Goal: Task Accomplishment & Management: Complete application form

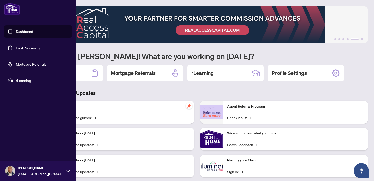
click at [25, 49] on link "Deal Processing" at bounding box center [29, 48] width 26 height 5
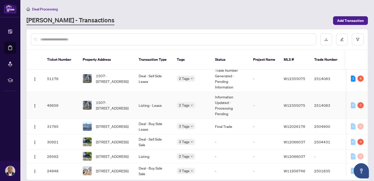
scroll to position [5, 0]
click at [250, 101] on td "-" at bounding box center [264, 105] width 31 height 27
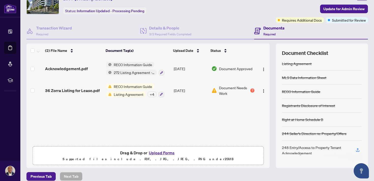
scroll to position [32, 0]
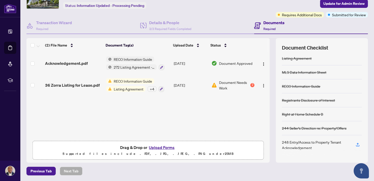
click at [228, 83] on span "Document Needs Work" at bounding box center [234, 85] width 30 height 11
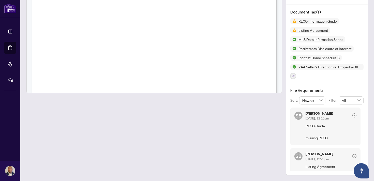
click at [243, 132] on div at bounding box center [153, 71] width 255 height 210
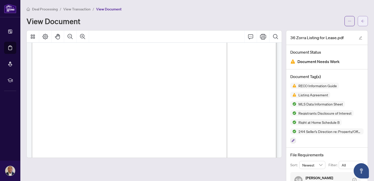
click at [364, 22] on icon "arrow-left" at bounding box center [363, 21] width 4 height 4
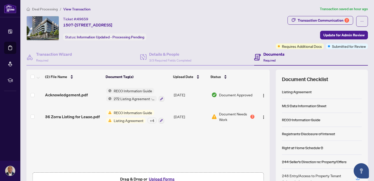
click at [151, 120] on div "+ 4" at bounding box center [151, 121] width 9 height 6
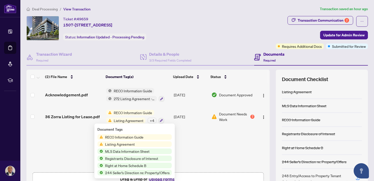
click at [144, 137] on span "RECO Information Guide" at bounding box center [124, 137] width 42 height 6
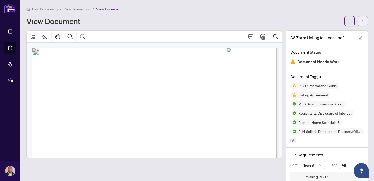
click at [360, 21] on button "button" at bounding box center [362, 21] width 10 height 10
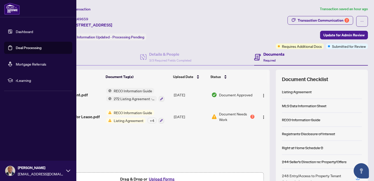
click at [20, 46] on link "Deal Processing" at bounding box center [29, 48] width 26 height 5
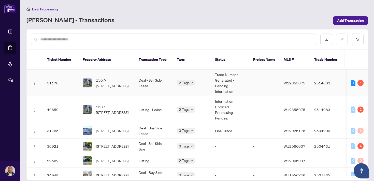
click at [224, 78] on td "Trade Number Generated - Pending Information" at bounding box center [230, 83] width 38 height 27
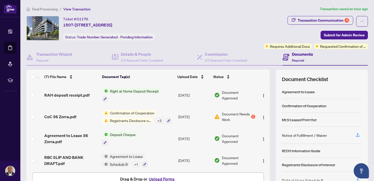
scroll to position [58, 0]
click at [229, 116] on span "Document Needs Work" at bounding box center [236, 116] width 28 height 11
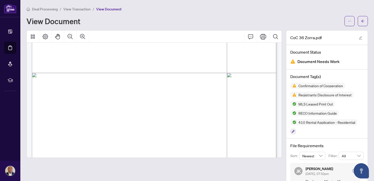
scroll to position [806, 0]
click at [362, 24] on span "button" at bounding box center [363, 21] width 4 height 8
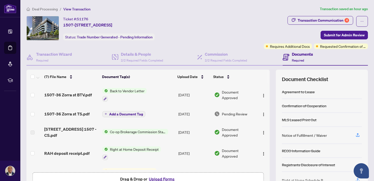
click at [133, 92] on span "Back to Vendor Letter" at bounding box center [127, 91] width 39 height 6
click at [117, 89] on span "Back to Vendor Letter" at bounding box center [127, 91] width 39 height 6
click at [234, 93] on span "Document Approved" at bounding box center [238, 94] width 33 height 11
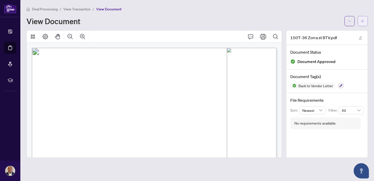
click at [365, 19] on button "button" at bounding box center [362, 21] width 10 height 10
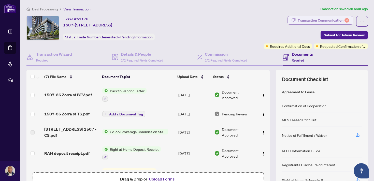
click at [335, 20] on div "Transaction Communication 4" at bounding box center [322, 20] width 51 height 8
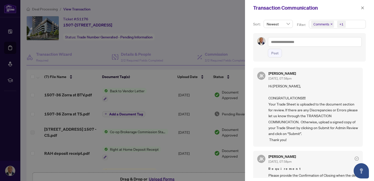
click at [232, 82] on div at bounding box center [187, 90] width 374 height 181
click at [227, 77] on div at bounding box center [187, 90] width 374 height 181
click at [230, 52] on div at bounding box center [187, 90] width 374 height 181
click at [364, 8] on icon "close" at bounding box center [362, 8] width 4 height 4
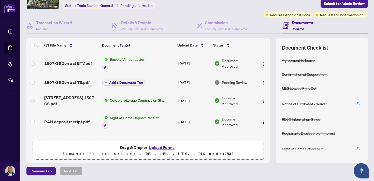
click at [232, 81] on span "Pending Review" at bounding box center [234, 83] width 25 height 6
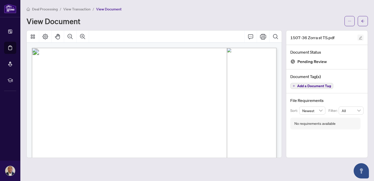
click at [362, 38] on button "button" at bounding box center [360, 38] width 6 height 6
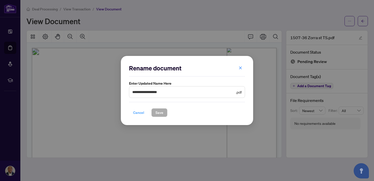
click at [140, 111] on span "Cancel" at bounding box center [138, 113] width 11 height 8
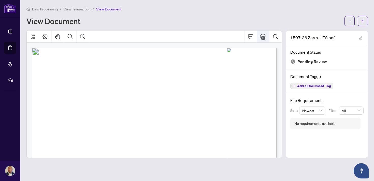
click at [264, 37] on icon "Print" at bounding box center [263, 37] width 6 height 6
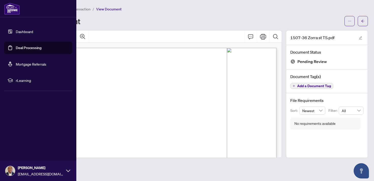
click at [23, 47] on link "Deal Processing" at bounding box center [29, 48] width 26 height 5
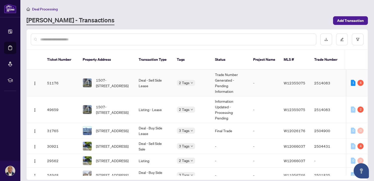
click at [227, 74] on td "Trade Number Generated - Pending Information" at bounding box center [230, 83] width 38 height 27
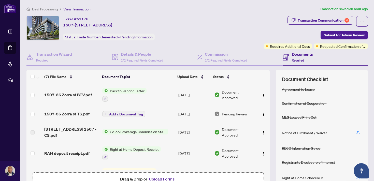
scroll to position [32, 0]
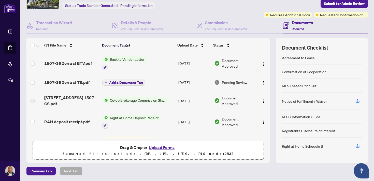
click at [313, 130] on div "Registrants Disclosure of Interest" at bounding box center [308, 131] width 53 height 6
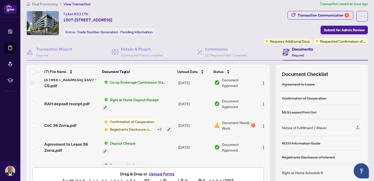
scroll to position [49, 0]
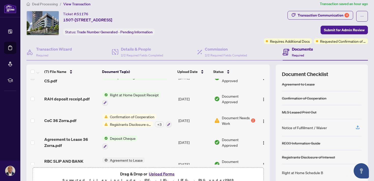
click at [228, 117] on span "Document Needs Work" at bounding box center [236, 120] width 28 height 11
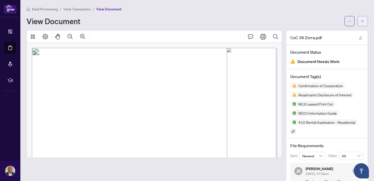
click at [363, 21] on icon "arrow-left" at bounding box center [363, 21] width 4 height 4
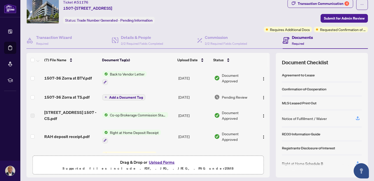
scroll to position [32, 0]
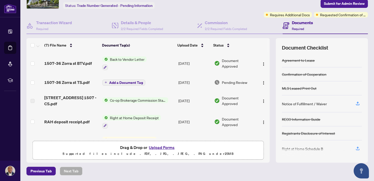
click at [163, 148] on button "Upload Forms" at bounding box center [161, 147] width 29 height 7
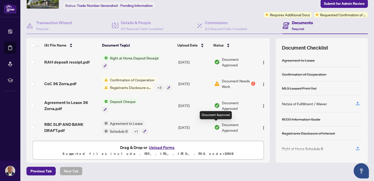
scroll to position [0, 0]
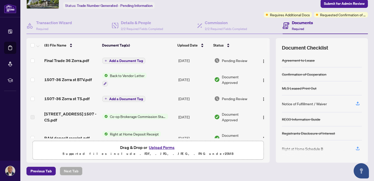
click at [134, 61] on span "Add a Document Tag" at bounding box center [126, 61] width 34 height 4
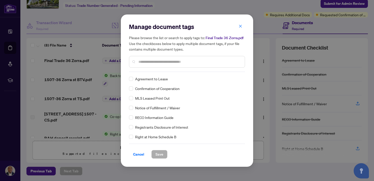
click at [149, 62] on input "text" at bounding box center [189, 62] width 102 height 6
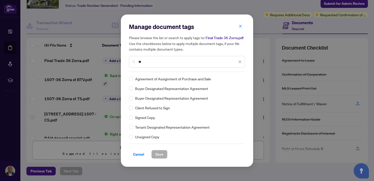
type input "*"
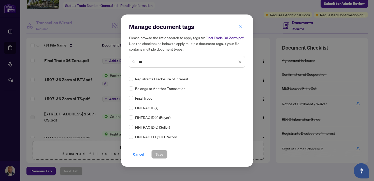
type input "***"
click at [159, 154] on span "Save" at bounding box center [159, 154] width 8 height 8
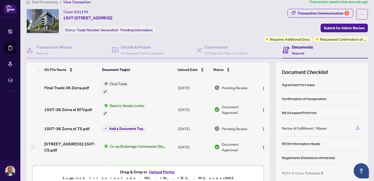
scroll to position [11, 0]
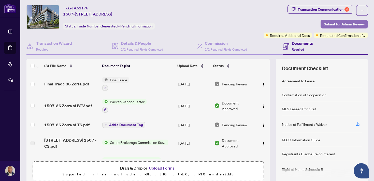
click at [350, 26] on span "Submit for Admin Review" at bounding box center [344, 24] width 41 height 8
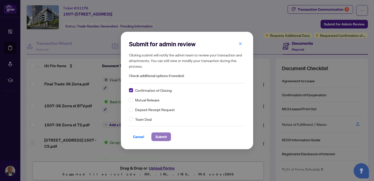
click at [162, 136] on span "Submit" at bounding box center [160, 137] width 11 height 8
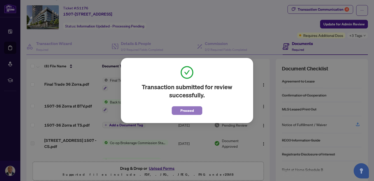
click at [190, 111] on span "Proceed" at bounding box center [186, 111] width 13 height 8
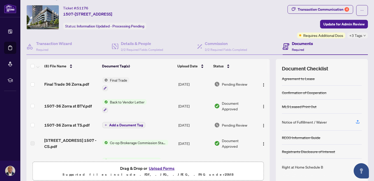
scroll to position [0, 0]
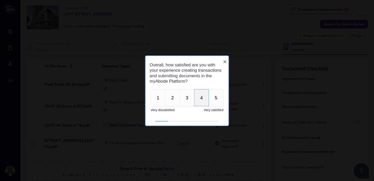
click at [199, 101] on button "4" at bounding box center [201, 97] width 15 height 17
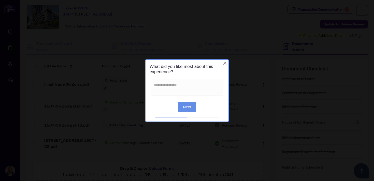
click at [224, 63] on icon "Close button" at bounding box center [224, 63] width 3 height 3
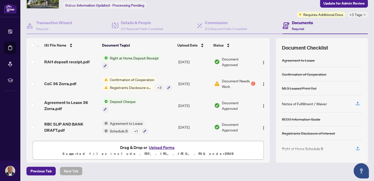
click at [235, 81] on span "Document Needs Work" at bounding box center [236, 83] width 28 height 11
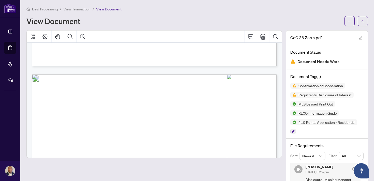
scroll to position [55, 0]
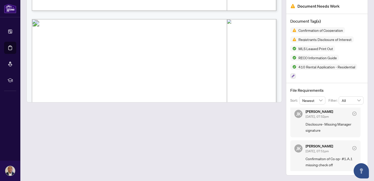
click at [321, 101] on span "Newest" at bounding box center [312, 101] width 20 height 8
click at [351, 101] on span "All" at bounding box center [350, 101] width 19 height 8
click at [352, 84] on div "File Requirements Sort: Newest desc asc Newest Oldest Filter: All 1 All Pending…" at bounding box center [326, 129] width 81 height 92
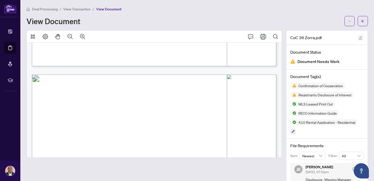
click at [361, 36] on icon "edit" at bounding box center [360, 37] width 3 height 3
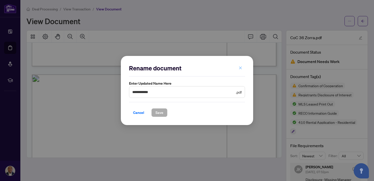
click at [242, 67] on button "button" at bounding box center [240, 68] width 10 height 9
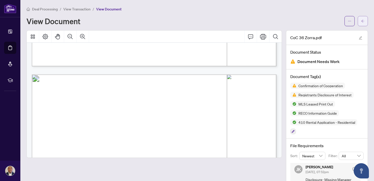
click at [363, 23] on span "button" at bounding box center [363, 21] width 4 height 8
